Goal: Information Seeking & Learning: Check status

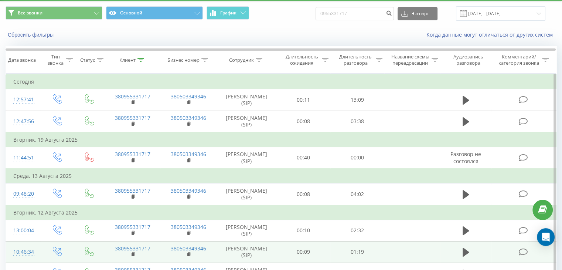
scroll to position [9, 0]
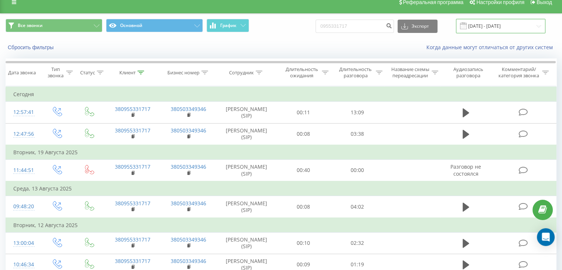
click at [504, 24] on input "[DATE] - [DATE]" at bounding box center [500, 26] width 89 height 14
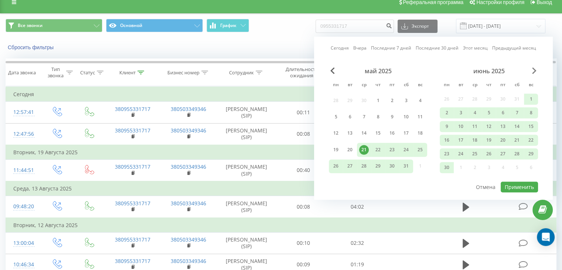
click at [533, 72] on span "Next Month" at bounding box center [534, 70] width 4 height 7
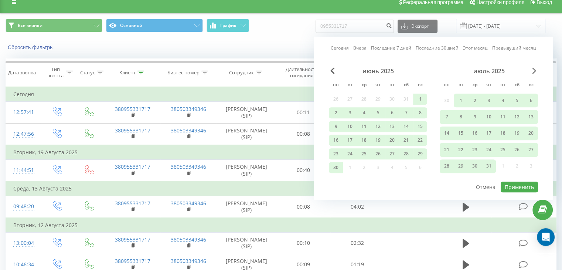
click at [533, 72] on span "Next Month" at bounding box center [534, 70] width 4 height 7
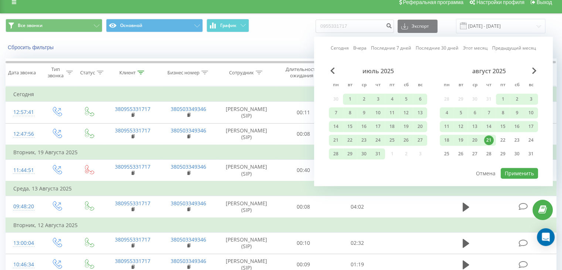
click at [486, 138] on div "21" at bounding box center [489, 140] width 10 height 10
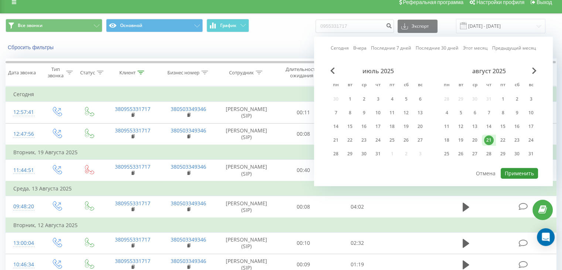
click at [509, 171] on button "Применить" at bounding box center [518, 173] width 37 height 11
type input "[DATE] - [DATE]"
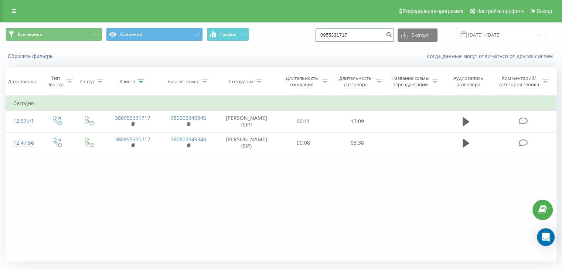
click at [368, 34] on input "0955331717" at bounding box center [354, 34] width 78 height 13
drag, startPoint x: 368, startPoint y: 34, endPoint x: 311, endPoint y: 34, distance: 57.2
click at [311, 34] on div "Все звонки Основной График 0955331717 Экспорт .csv .xls .xlsx [DATE] - [DATE]" at bounding box center [281, 35] width 551 height 14
click at [504, 32] on input "[DATE] - [DATE]" at bounding box center [500, 35] width 89 height 14
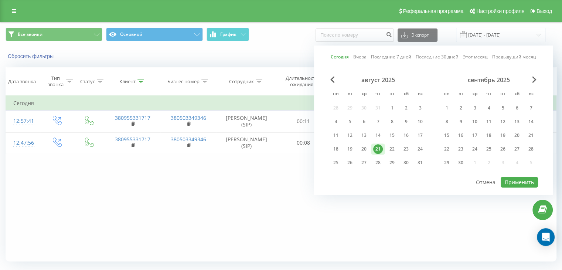
click at [380, 146] on div "21" at bounding box center [378, 149] width 10 height 10
click at [530, 182] on button "Применить" at bounding box center [518, 182] width 37 height 11
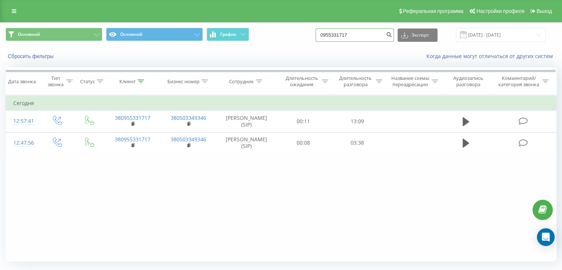
click at [359, 35] on input "0955331717" at bounding box center [354, 34] width 78 height 13
type input "0"
click at [488, 39] on input "[DATE] - [DATE]" at bounding box center [500, 35] width 89 height 14
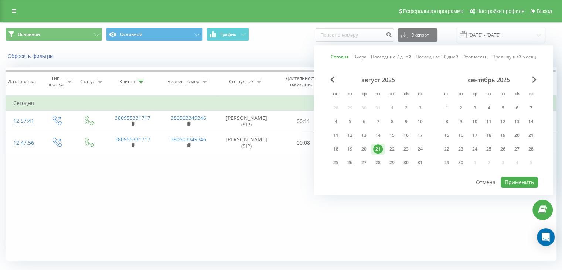
click at [380, 150] on div "21" at bounding box center [378, 149] width 10 height 10
click at [514, 181] on button "Применить" at bounding box center [518, 182] width 37 height 11
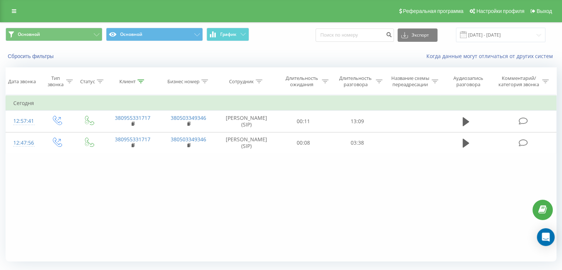
click at [202, 178] on div "Фильтровать по условию Равно Введите значение Отмена OK Фильтровать по условию …" at bounding box center [281, 178] width 551 height 166
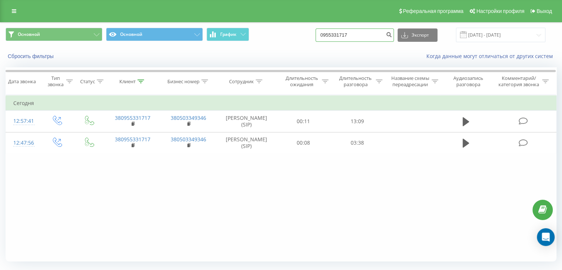
drag, startPoint x: 360, startPoint y: 34, endPoint x: 323, endPoint y: 34, distance: 37.3
click at [323, 34] on div "Основной Основной График 0955331717 Экспорт .csv .xls .xlsx 21.08.2025 - 21.08.…" at bounding box center [281, 35] width 551 height 14
click at [171, 209] on div "Фильтровать по условию Равно Введите значение Отмена OK Фильтровать по условию …" at bounding box center [281, 178] width 551 height 166
click at [495, 30] on input "[DATE] - [DATE]" at bounding box center [500, 35] width 89 height 14
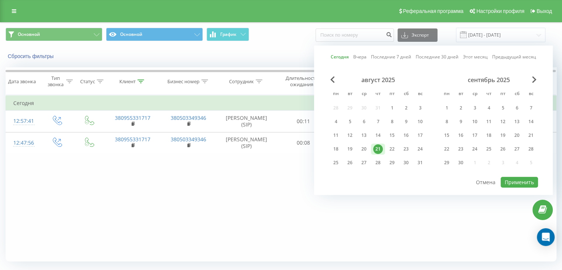
click at [377, 148] on div "21" at bounding box center [378, 149] width 10 height 10
click at [512, 182] on button "Применить" at bounding box center [518, 182] width 37 height 11
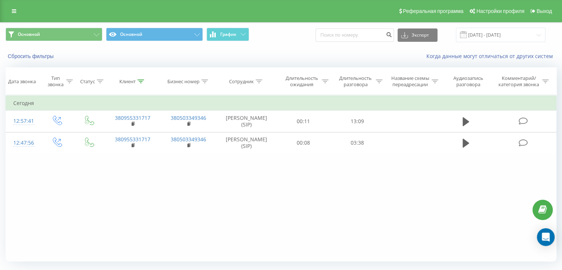
click at [210, 184] on div "Фильтровать по условию Равно Введите значение Отмена OK Фильтровать по условию …" at bounding box center [281, 178] width 551 height 166
click at [134, 79] on div "Клиент" at bounding box center [127, 81] width 16 height 6
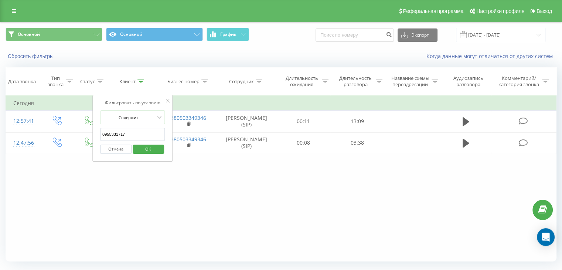
click at [112, 149] on button "Отмена" at bounding box center [115, 148] width 31 height 9
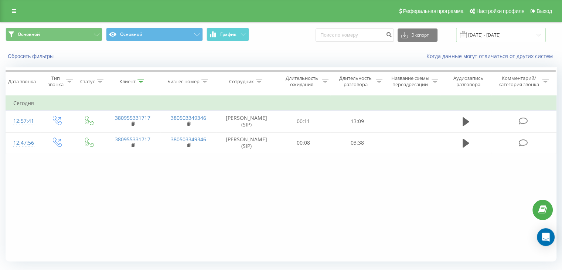
click at [488, 33] on input "[DATE] - [DATE]" at bounding box center [500, 35] width 89 height 14
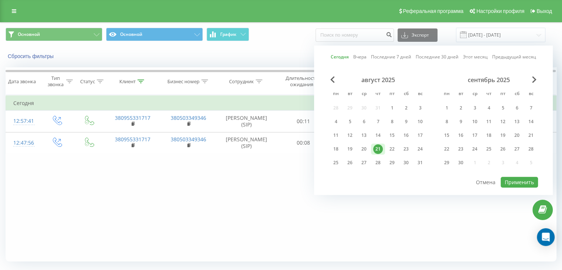
click at [380, 147] on div "21" at bounding box center [378, 149] width 10 height 10
click at [523, 182] on button "Применить" at bounding box center [518, 182] width 37 height 11
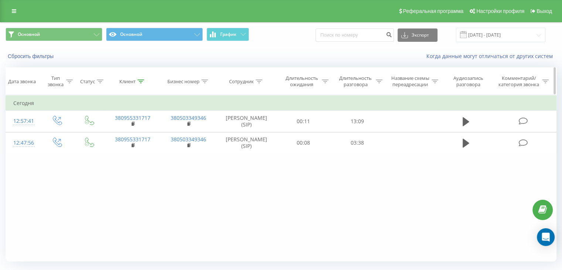
click at [126, 79] on div "Клиент" at bounding box center [127, 81] width 16 height 6
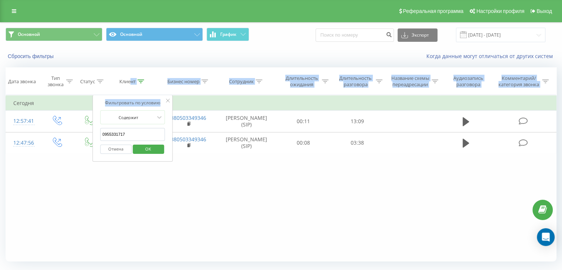
drag, startPoint x: 130, startPoint y: 86, endPoint x: 129, endPoint y: 135, distance: 48.4
click at [129, 134] on div "Дата звонка Тип звонка Статус Клиент Бизнес номер Сотрудник Длительность ожидан…" at bounding box center [281, 164] width 551 height 194
click at [154, 150] on span "OK" at bounding box center [148, 148] width 21 height 11
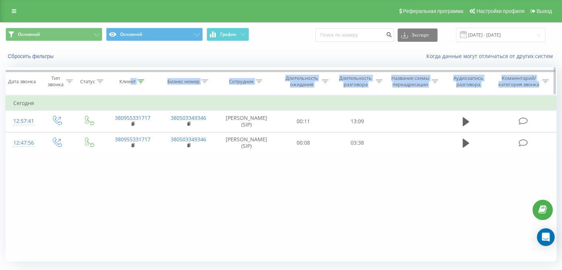
drag, startPoint x: 144, startPoint y: 81, endPoint x: 139, endPoint y: 86, distance: 6.8
click at [143, 81] on div "Клиент" at bounding box center [133, 81] width 56 height 6
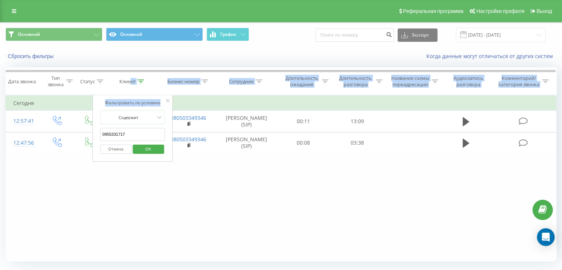
click at [117, 150] on button "Отмена" at bounding box center [115, 148] width 31 height 9
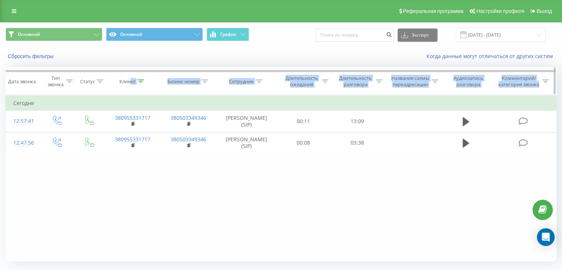
click at [140, 82] on icon at bounding box center [140, 81] width 7 height 4
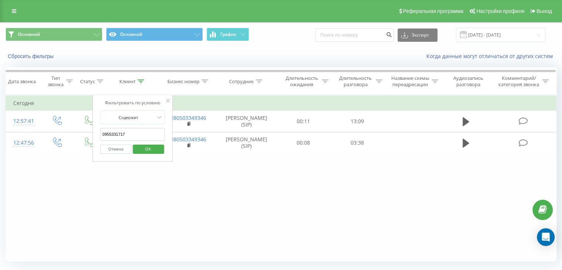
click at [123, 150] on button "Отмена" at bounding box center [115, 148] width 31 height 9
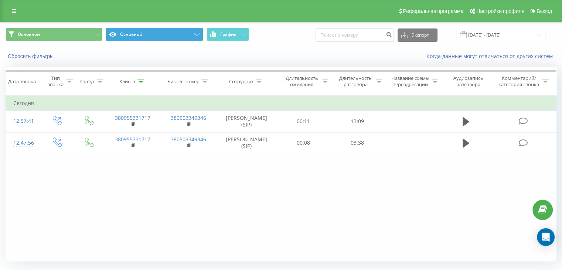
click at [157, 34] on button "Основной" at bounding box center [154, 34] width 97 height 13
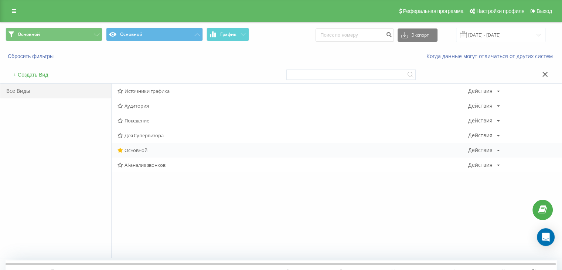
click at [126, 150] on span "Основной" at bounding box center [292, 149] width 350 height 5
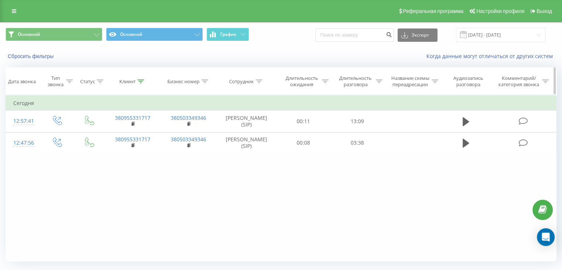
click at [138, 79] on icon at bounding box center [140, 81] width 7 height 4
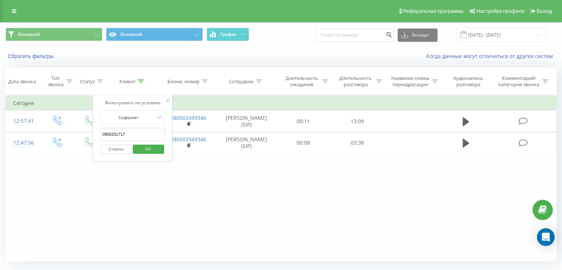
click at [115, 150] on button "Отмена" at bounding box center [115, 148] width 31 height 9
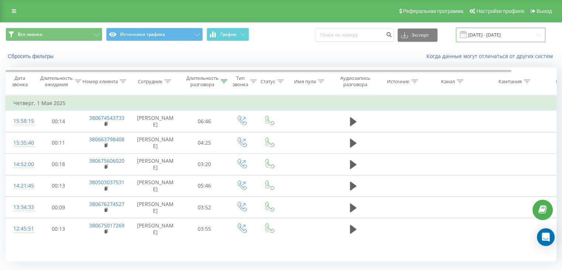
click at [496, 33] on input "01.05.2025 - 01.05.2025" at bounding box center [500, 35] width 89 height 14
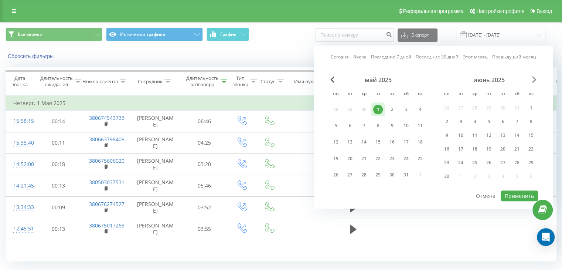
click at [535, 81] on span "Next Month" at bounding box center [534, 79] width 4 height 7
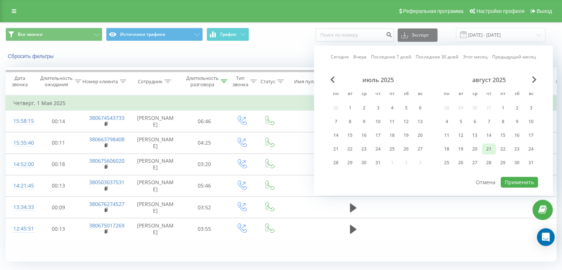
click at [486, 147] on div "21" at bounding box center [489, 149] width 10 height 10
click at [519, 180] on button "Применить" at bounding box center [518, 182] width 37 height 11
type input "[DATE] - [DATE]"
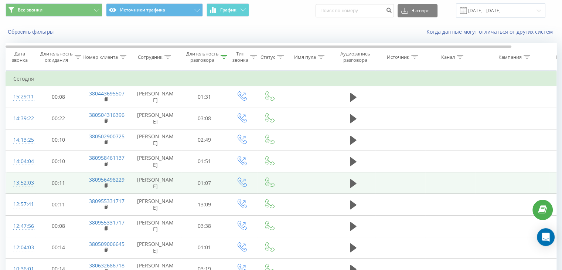
scroll to position [104, 0]
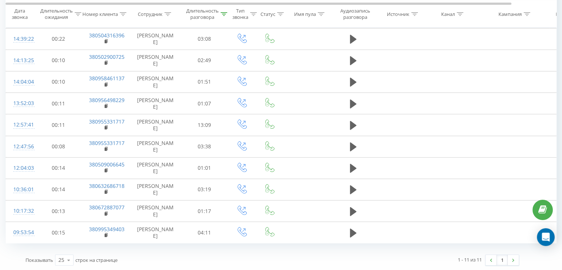
click at [395, 259] on div "1 - 11 из 11 1" at bounding box center [398, 259] width 252 height 21
